Goal: Task Accomplishment & Management: Manage account settings

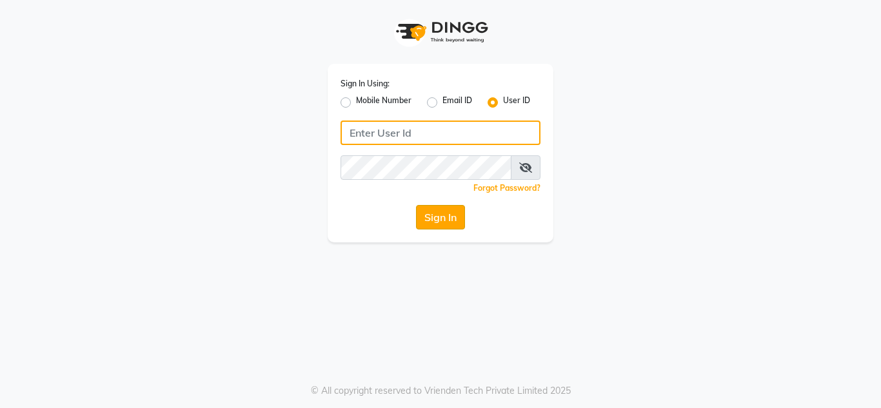
type input "hshairstudio"
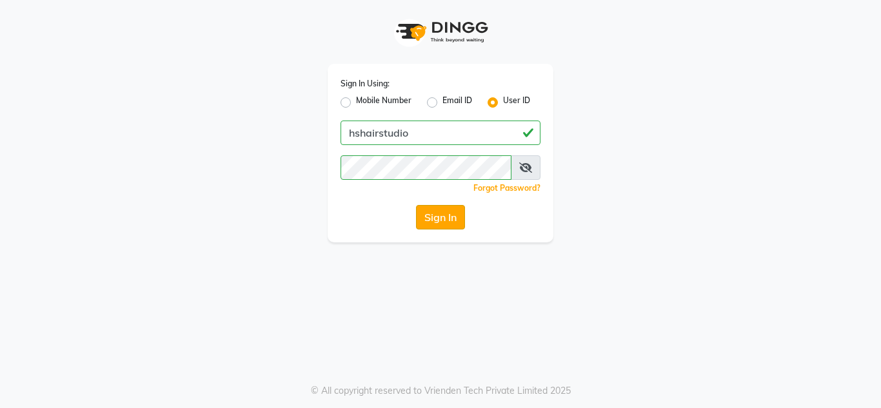
click at [448, 214] on button "Sign In" at bounding box center [440, 217] width 49 height 25
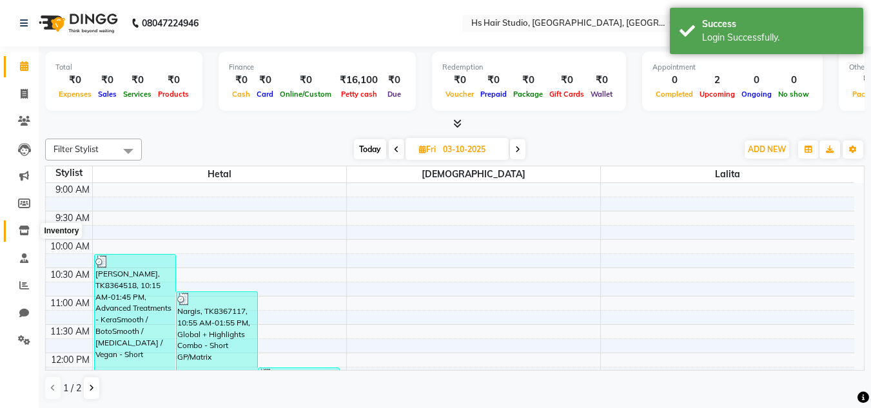
click at [20, 231] on icon at bounding box center [24, 231] width 11 height 10
select select
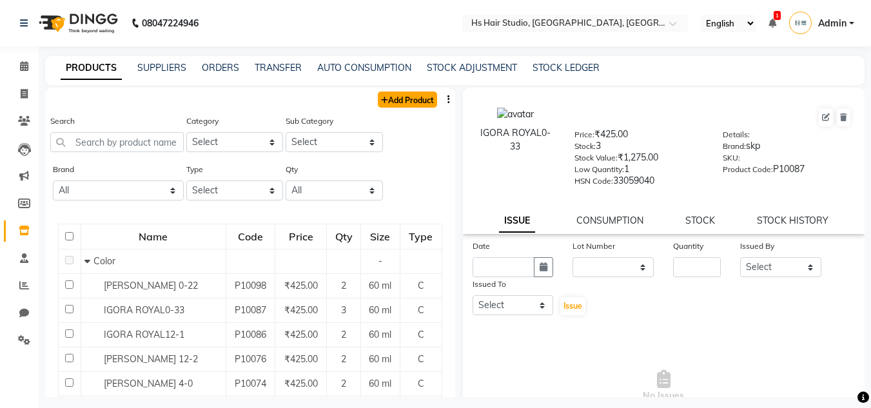
click at [396, 101] on link "Add Product" at bounding box center [407, 100] width 59 height 16
select select "true"
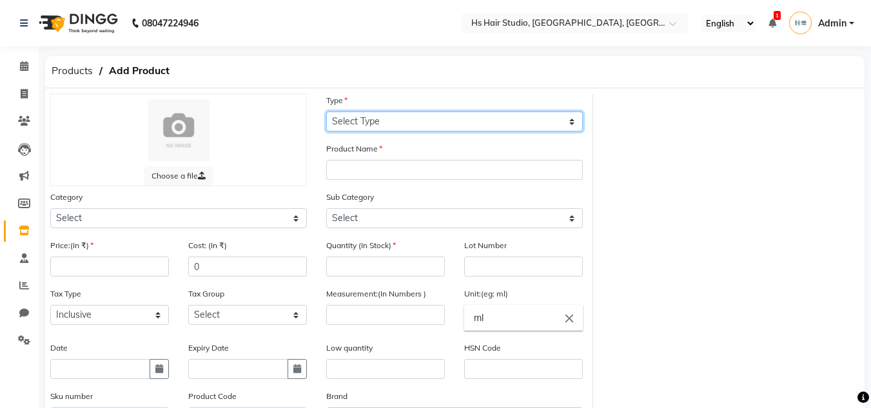
click at [434, 128] on select "Select Type Both Retail Consumable" at bounding box center [454, 122] width 257 height 20
select select "R"
click at [326, 112] on select "Select Type Both Retail Consumable" at bounding box center [454, 122] width 257 height 20
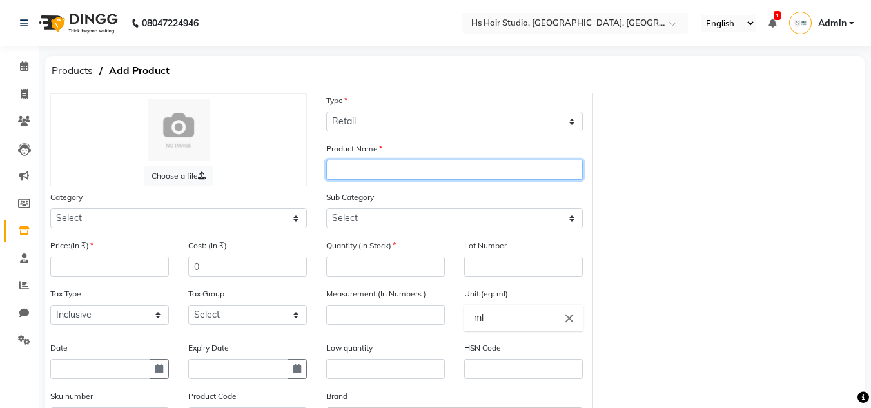
click at [410, 177] on input "text" at bounding box center [454, 170] width 257 height 20
type input "KeraCare Shampoo"
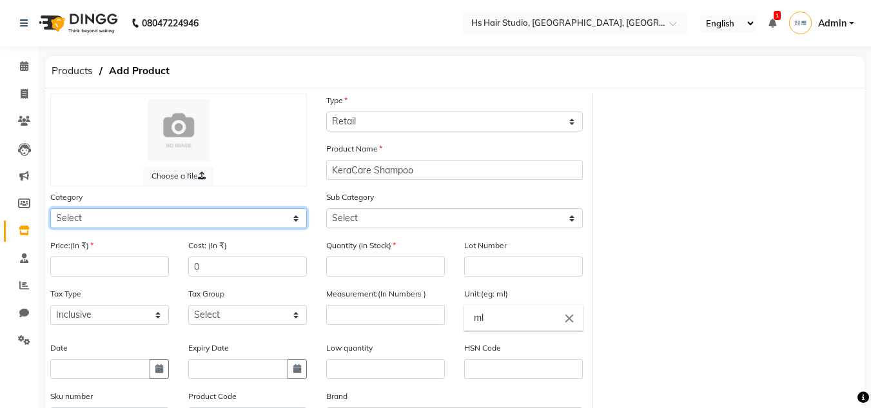
click at [287, 222] on select "Select Hair Personal Care Appliances [PERSON_NAME] Disposable [MEDICAL_DATA] Ca…" at bounding box center [178, 218] width 257 height 20
select select "1848601250"
click at [50, 208] on select "Select Hair Personal Care Appliances [PERSON_NAME] Disposable [MEDICAL_DATA] Ca…" at bounding box center [178, 218] width 257 height 20
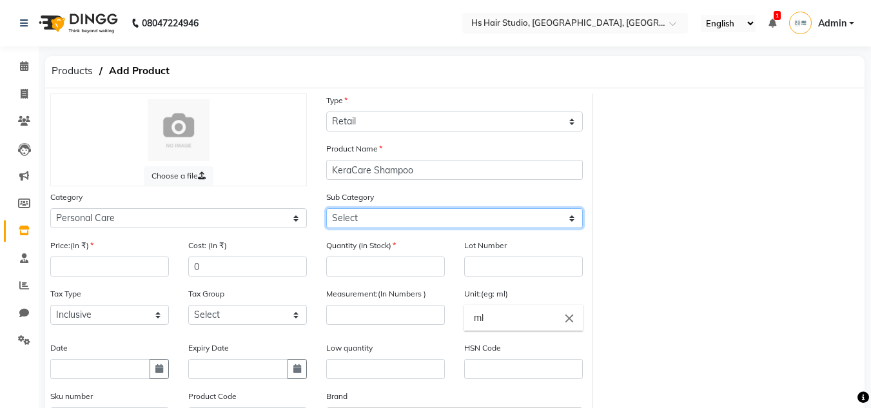
click at [466, 217] on select "Select Bath & Body [DEMOGRAPHIC_DATA] Hygiene Grooming - Women Grooming - Men D…" at bounding box center [454, 218] width 257 height 20
select select "1848601259"
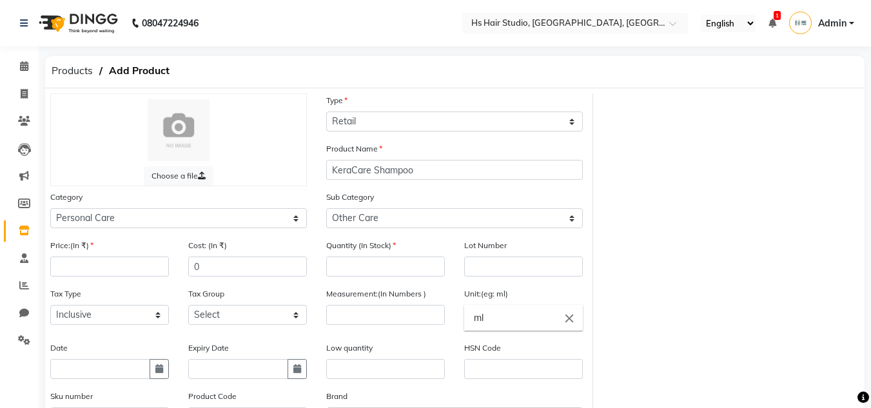
click at [665, 261] on div "Choose a file Type Select Type Both Retail Consumable Product Name KeraCare Sha…" at bounding box center [455, 297] width 829 height 409
click at [91, 274] on input "number" at bounding box center [109, 267] width 119 height 20
click at [544, 222] on select "Select Bath & Body [DEMOGRAPHIC_DATA] Hygiene Grooming - Women Grooming - Men D…" at bounding box center [454, 218] width 257 height 20
click at [837, 239] on div "Choose a file Type Select Type Both Retail Consumable Product Name KeraCare Sha…" at bounding box center [455, 297] width 829 height 409
click at [72, 72] on span "Products" at bounding box center [72, 70] width 54 height 23
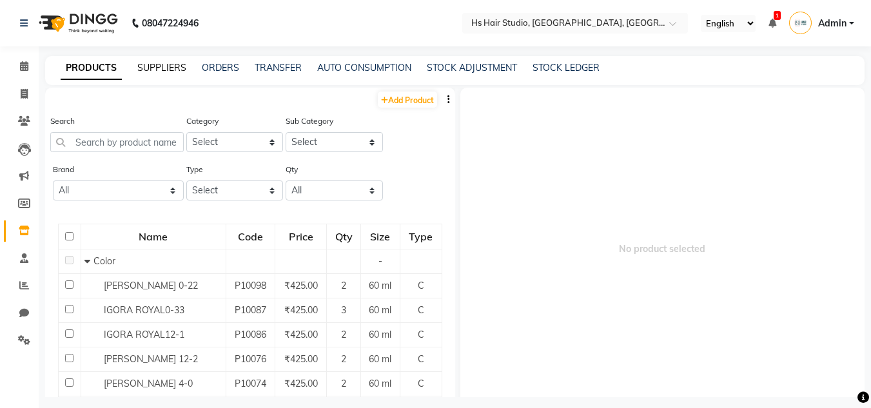
click at [149, 68] on link "SUPPLIERS" at bounding box center [161, 68] width 49 height 12
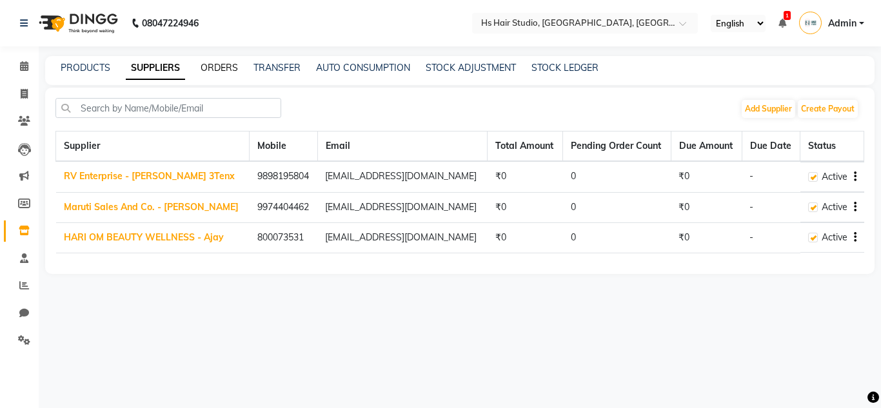
click at [234, 66] on link "ORDERS" at bounding box center [219, 68] width 37 height 12
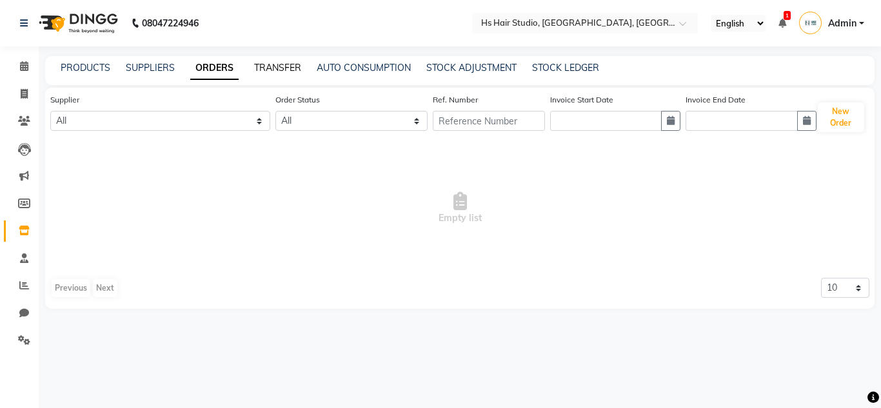
click at [272, 68] on link "TRANSFER" at bounding box center [277, 68] width 47 height 12
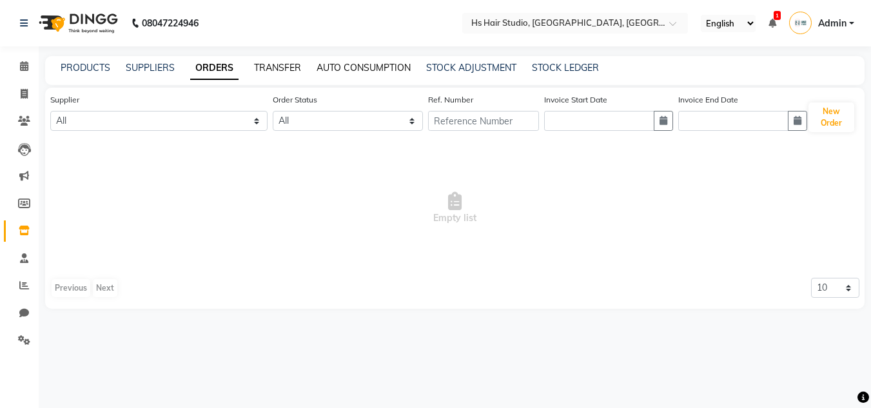
select select "sender"
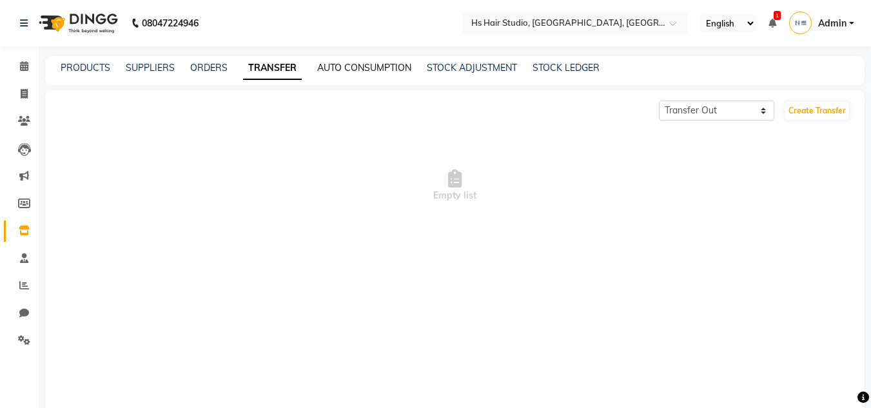
click at [346, 67] on link "AUTO CONSUMPTION" at bounding box center [364, 68] width 94 height 12
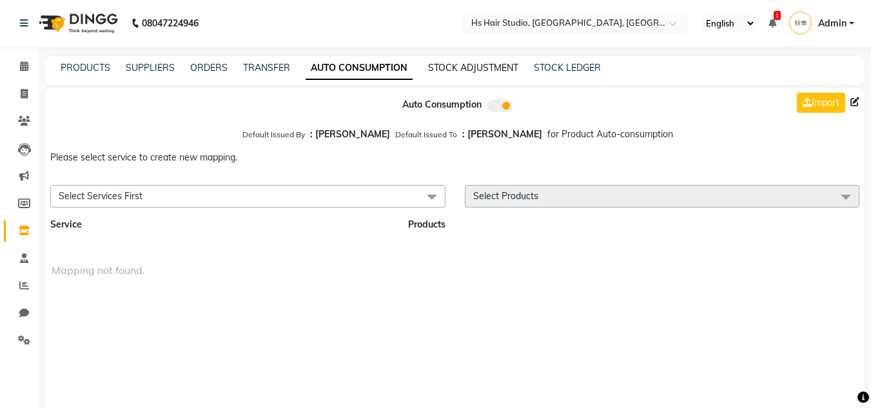
click at [464, 70] on link "STOCK ADJUSTMENT" at bounding box center [473, 68] width 90 height 12
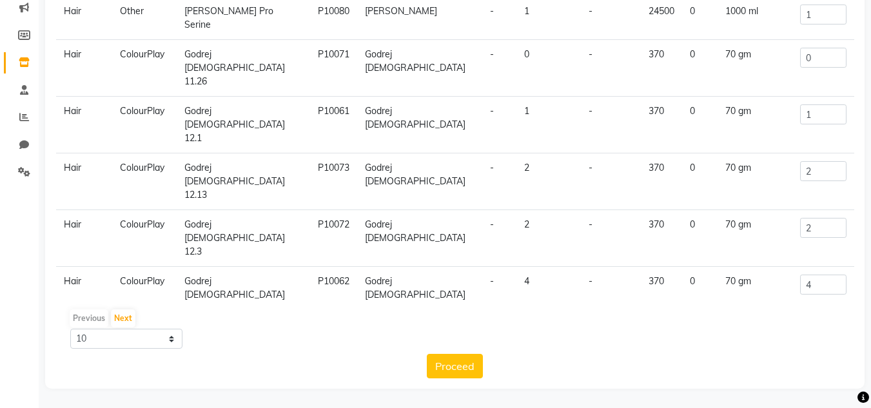
scroll to position [150, 0]
